Goal: Task Accomplishment & Management: Use online tool/utility

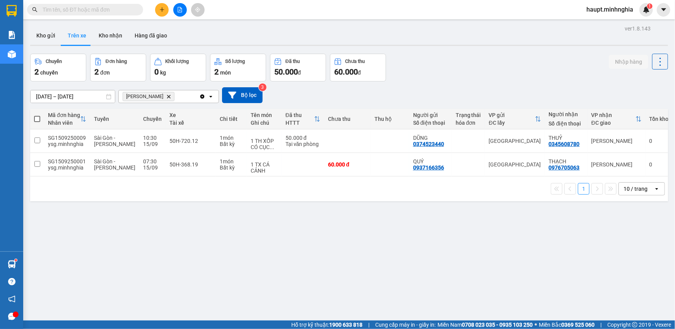
click at [160, 94] on span "[PERSON_NAME] Delete" at bounding box center [149, 96] width 52 height 9
click at [167, 96] on icon "VP Phan Thiết, close by backspace" at bounding box center [168, 96] width 3 height 3
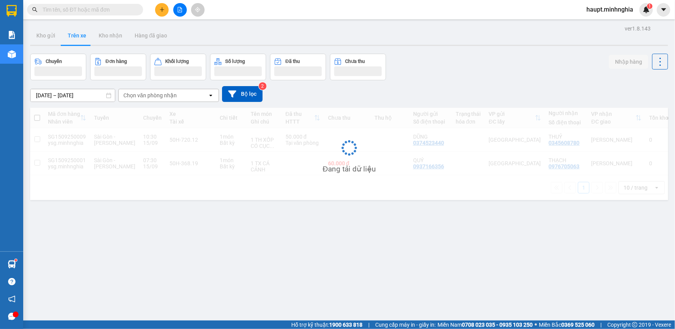
click at [165, 96] on div "Chọn văn phòng nhận" at bounding box center [149, 96] width 53 height 8
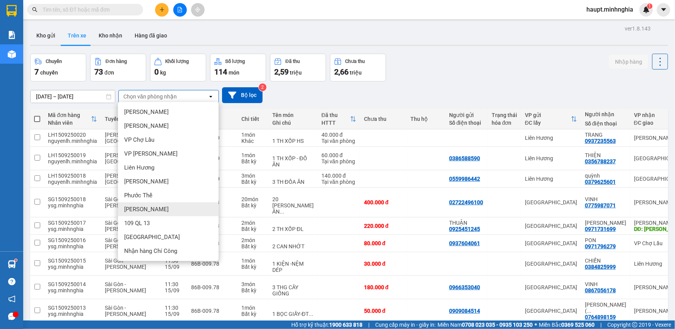
click at [177, 215] on div "[PERSON_NAME]" at bounding box center [168, 210] width 101 height 14
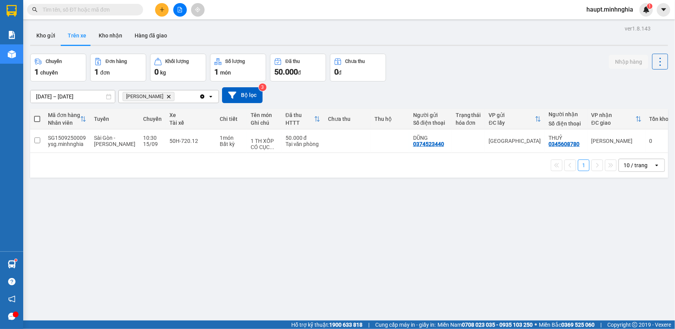
click at [166, 98] on icon "Delete" at bounding box center [168, 96] width 5 height 5
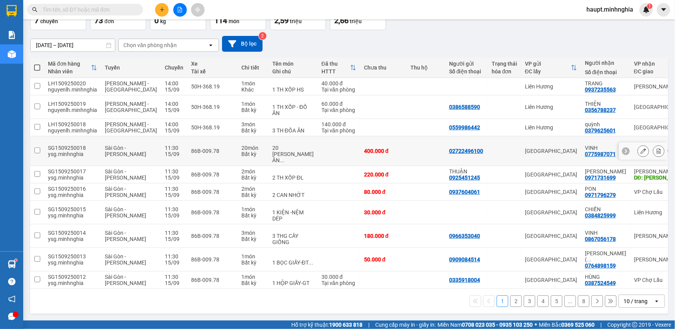
scroll to position [78, 0]
click at [512, 303] on button "2" at bounding box center [516, 302] width 12 height 12
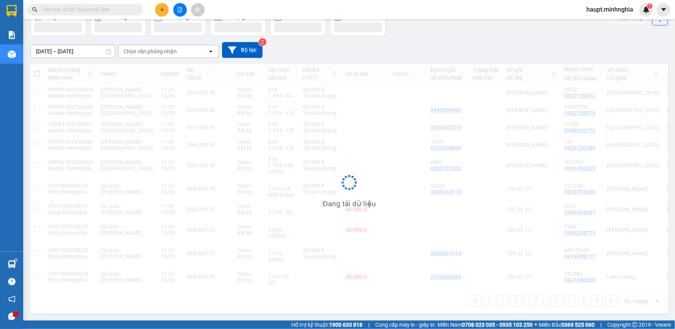
scroll to position [47, 0]
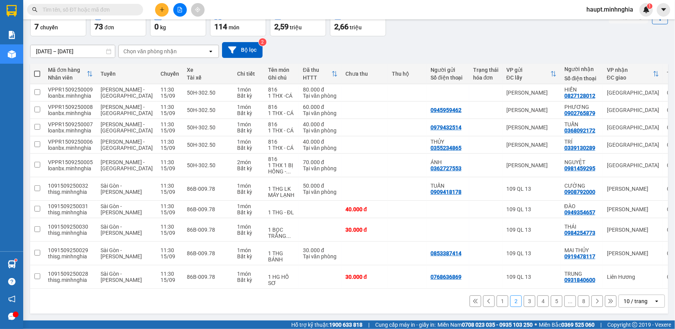
click at [524, 302] on button "3" at bounding box center [530, 302] width 12 height 12
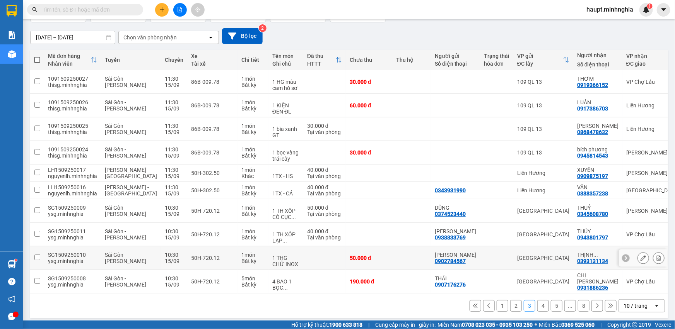
scroll to position [66, 0]
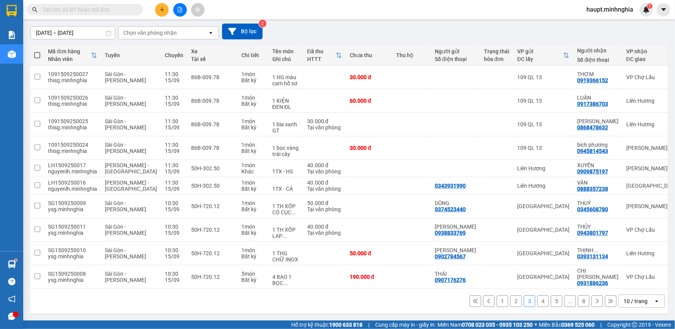
click at [486, 302] on icon at bounding box center [488, 301] width 5 height 5
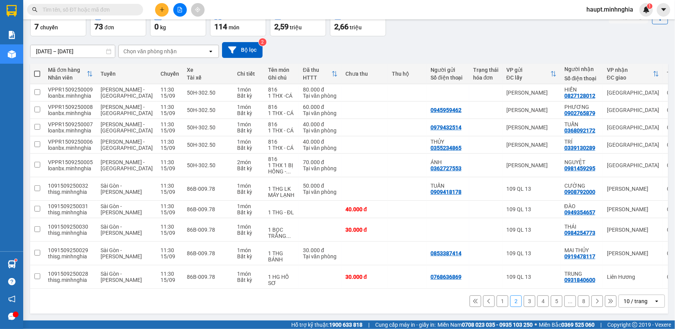
click at [486, 302] on icon at bounding box center [488, 301] width 5 height 5
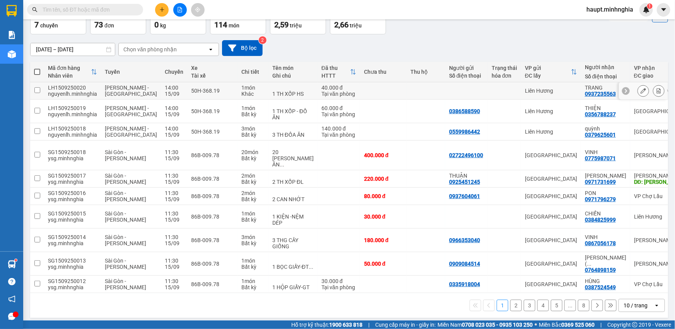
scroll to position [0, 0]
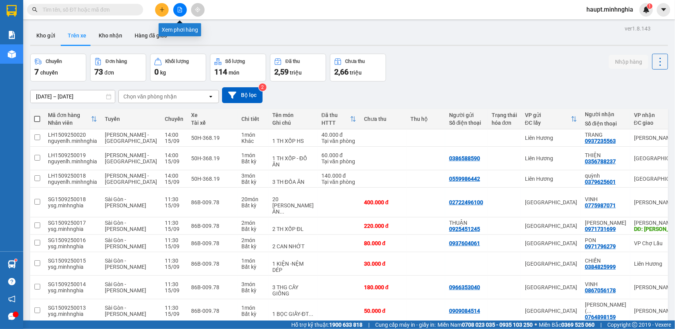
click at [182, 8] on icon "file-add" at bounding box center [179, 9] width 5 height 5
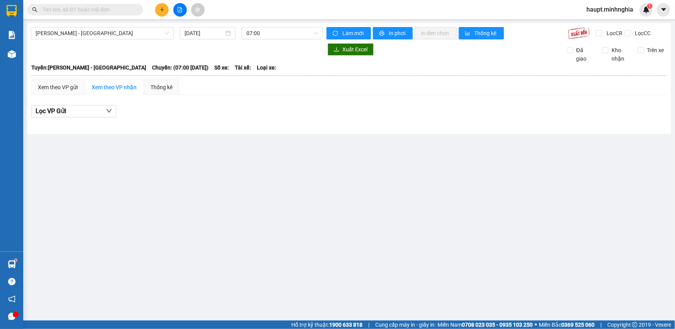
click at [117, 9] on input "text" at bounding box center [88, 9] width 91 height 9
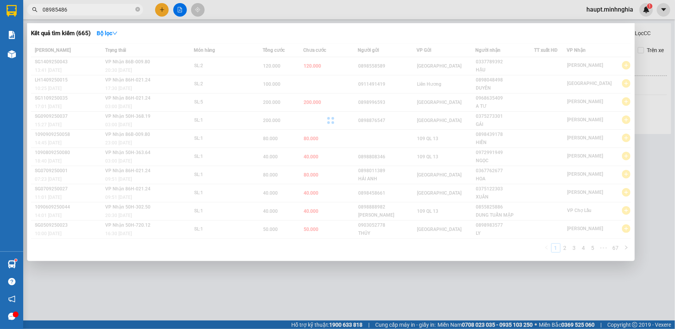
click at [504, 22] on div at bounding box center [337, 164] width 675 height 329
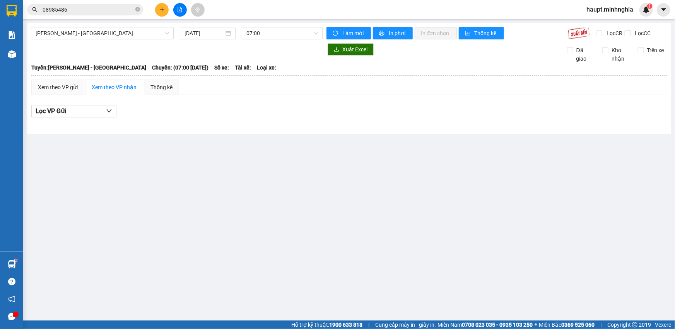
click at [93, 11] on input "08985486" at bounding box center [88, 9] width 91 height 9
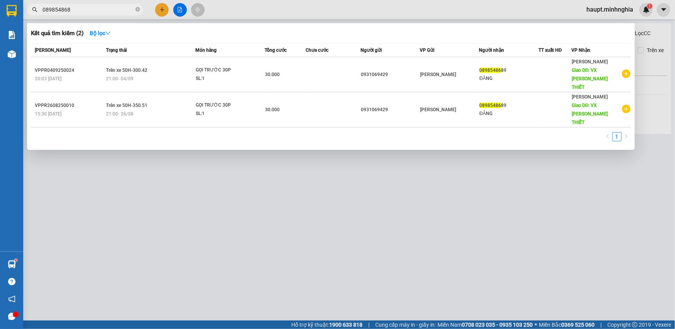
type input "0898548689"
click at [138, 9] on icon "close-circle" at bounding box center [137, 9] width 5 height 5
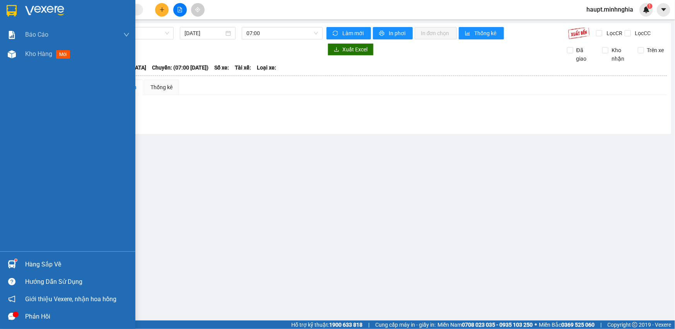
click at [7, 7] on img at bounding box center [12, 11] width 10 height 12
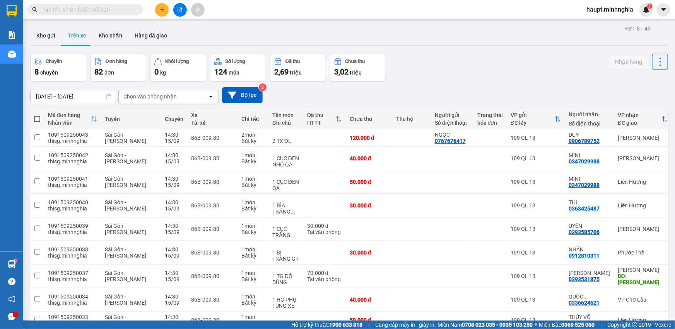
click at [177, 89] on div "[DATE] – [DATE] Press the down arrow key to interact with the calendar and sele…" at bounding box center [349, 95] width 638 height 16
click at [177, 96] on div "Chọn văn phòng nhận" at bounding box center [163, 96] width 89 height 12
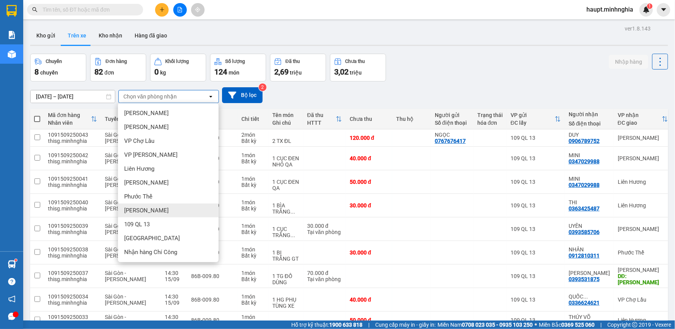
click at [179, 210] on div "[PERSON_NAME]" at bounding box center [168, 211] width 101 height 14
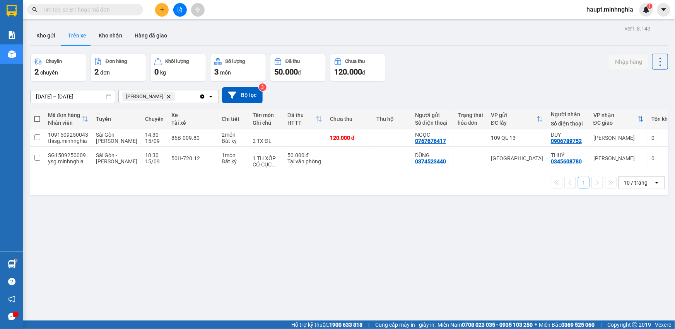
drag, startPoint x: 436, startPoint y: 264, endPoint x: 434, endPoint y: 254, distance: 9.9
click at [435, 259] on div "ver 1.8.143 Kho gửi Trên xe [PERSON_NAME] Hàng đã giao Chuyến 2 chuyến Đơn hàng…" at bounding box center [349, 187] width 644 height 329
click at [98, 10] on input "text" at bounding box center [88, 9] width 91 height 9
click at [177, 6] on button at bounding box center [180, 10] width 14 height 14
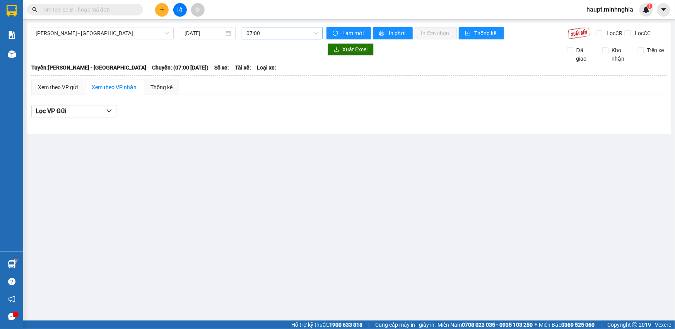
click at [287, 30] on span "07:00" at bounding box center [282, 33] width 72 height 12
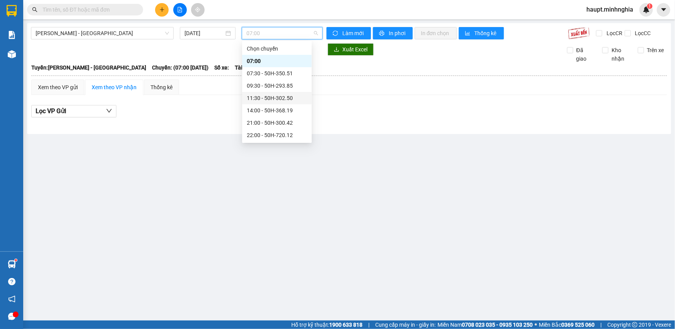
click at [293, 100] on div "11:30 - 50H-302.50" at bounding box center [277, 98] width 60 height 9
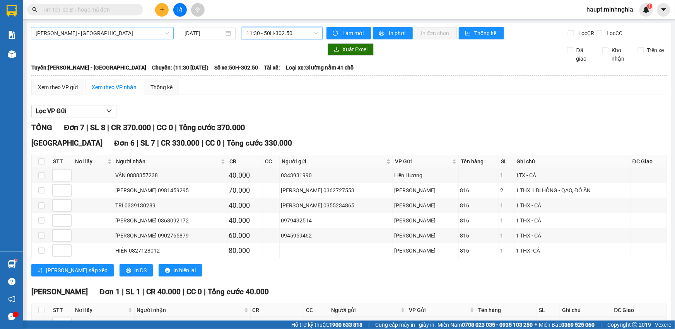
click at [114, 35] on span "[PERSON_NAME] - [GEOGRAPHIC_DATA]" at bounding box center [102, 33] width 133 height 12
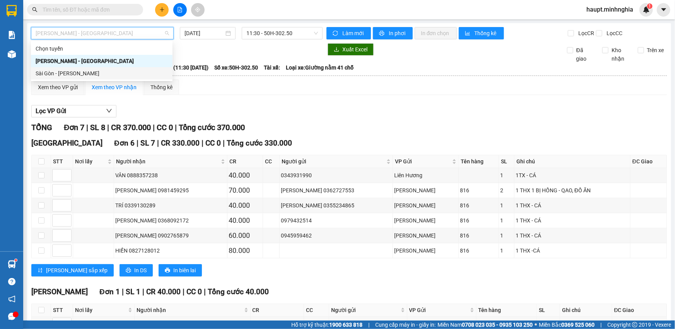
click at [108, 78] on div "Sài Gòn - [PERSON_NAME]" at bounding box center [102, 73] width 142 height 12
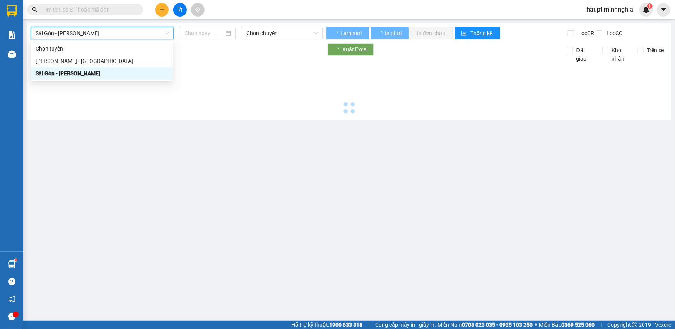
type input "[DATE]"
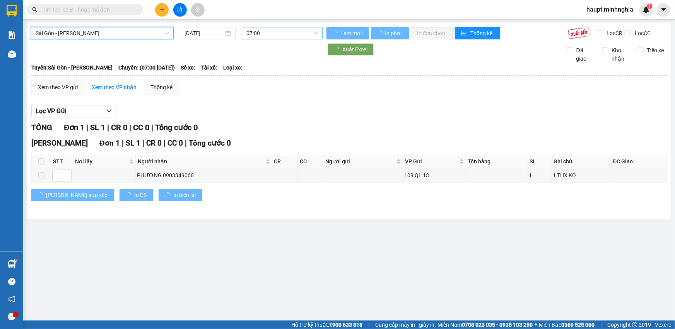
click at [281, 31] on span "07:00" at bounding box center [282, 33] width 72 height 12
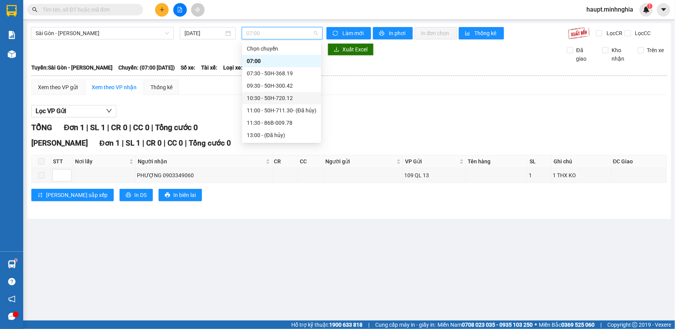
click at [284, 96] on div "10:30 - 50H-720.12" at bounding box center [282, 98] width 70 height 9
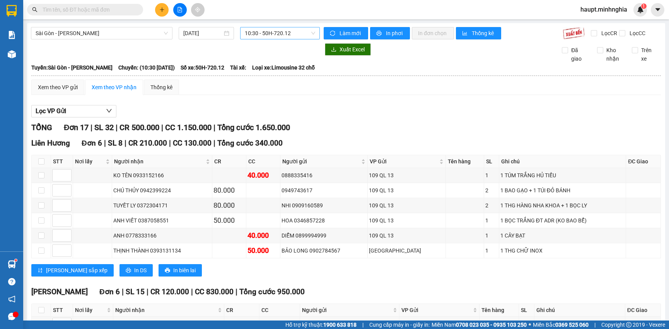
click at [308, 35] on span "10:30 - 50H-720.12" at bounding box center [280, 33] width 71 height 12
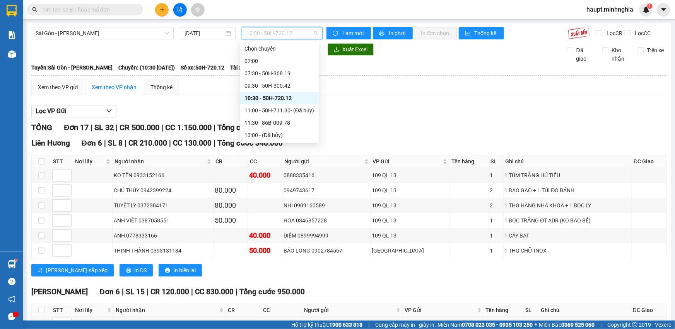
click at [308, 35] on span "10:30 - 50H-720.12" at bounding box center [282, 33] width 72 height 12
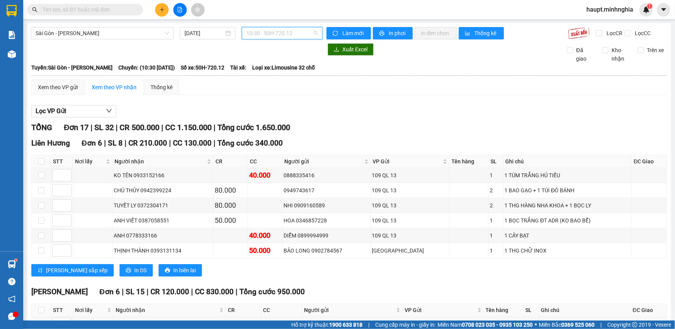
click at [308, 35] on span "10:30 - 50H-720.12" at bounding box center [282, 33] width 72 height 12
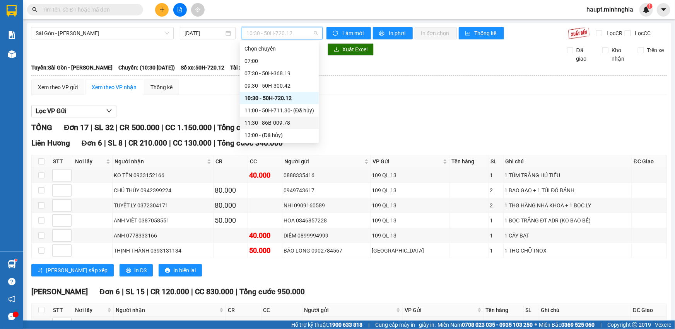
click at [305, 122] on div "11:30 - 86B-009.78" at bounding box center [279, 123] width 70 height 9
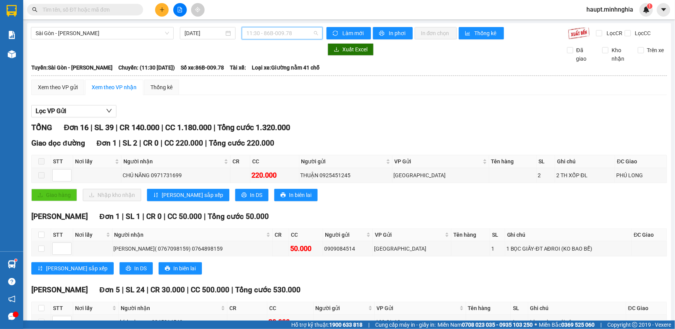
click at [307, 31] on span "11:30 - 86B-009.78" at bounding box center [282, 33] width 72 height 12
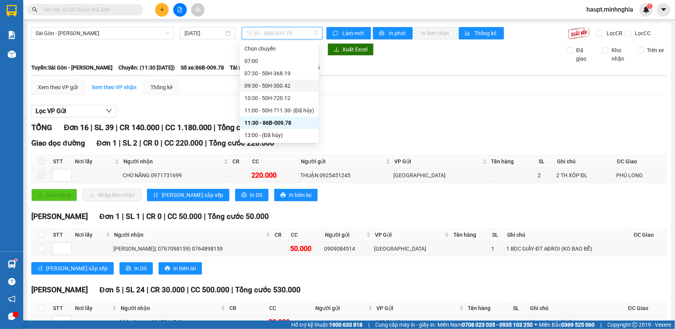
click at [307, 81] on div "09:30 - 50H-300.42" at bounding box center [279, 86] width 79 height 12
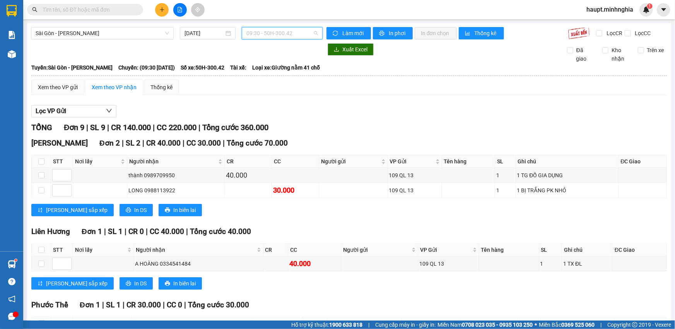
click at [277, 32] on span "09:30 - 50H-300.42" at bounding box center [282, 33] width 72 height 12
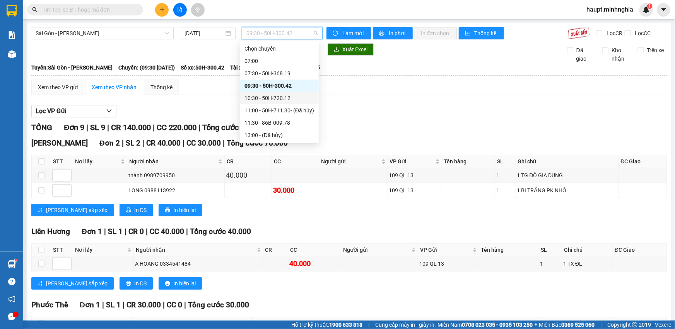
click at [294, 100] on div "10:30 - 50H-720.12" at bounding box center [279, 98] width 70 height 9
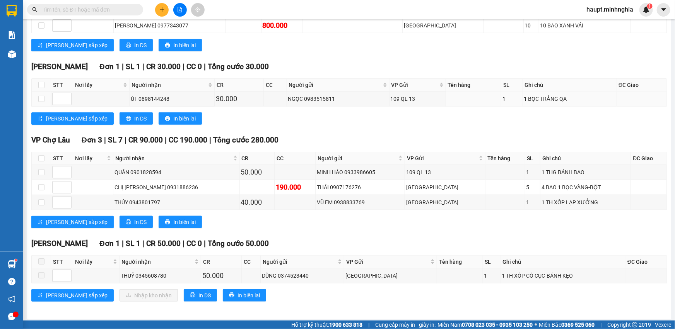
scroll to position [374, 0]
